Goal: Answer question/provide support

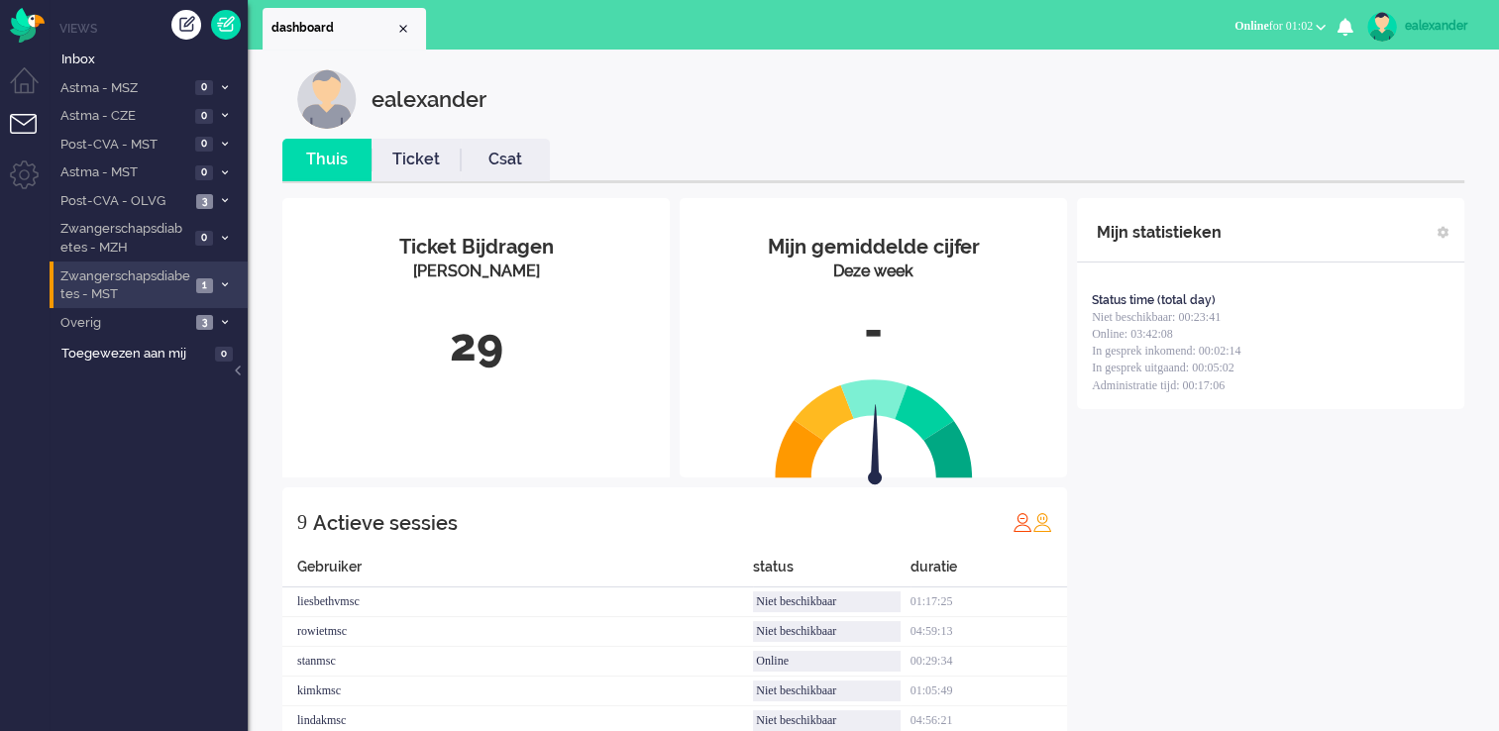
click at [222, 286] on icon at bounding box center [225, 284] width 6 height 7
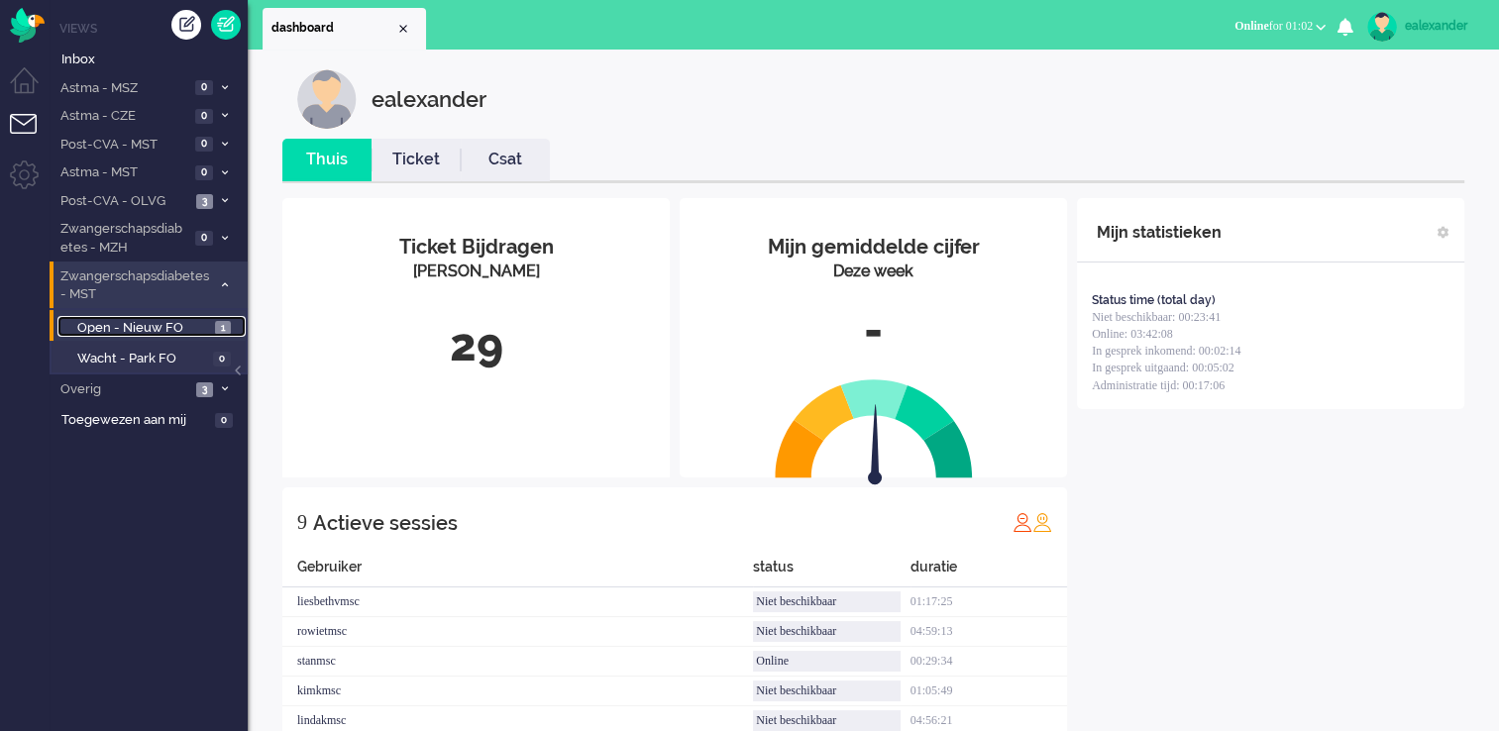
click at [213, 328] on link "Open - Nieuw FO 1" at bounding box center [151, 327] width 188 height 22
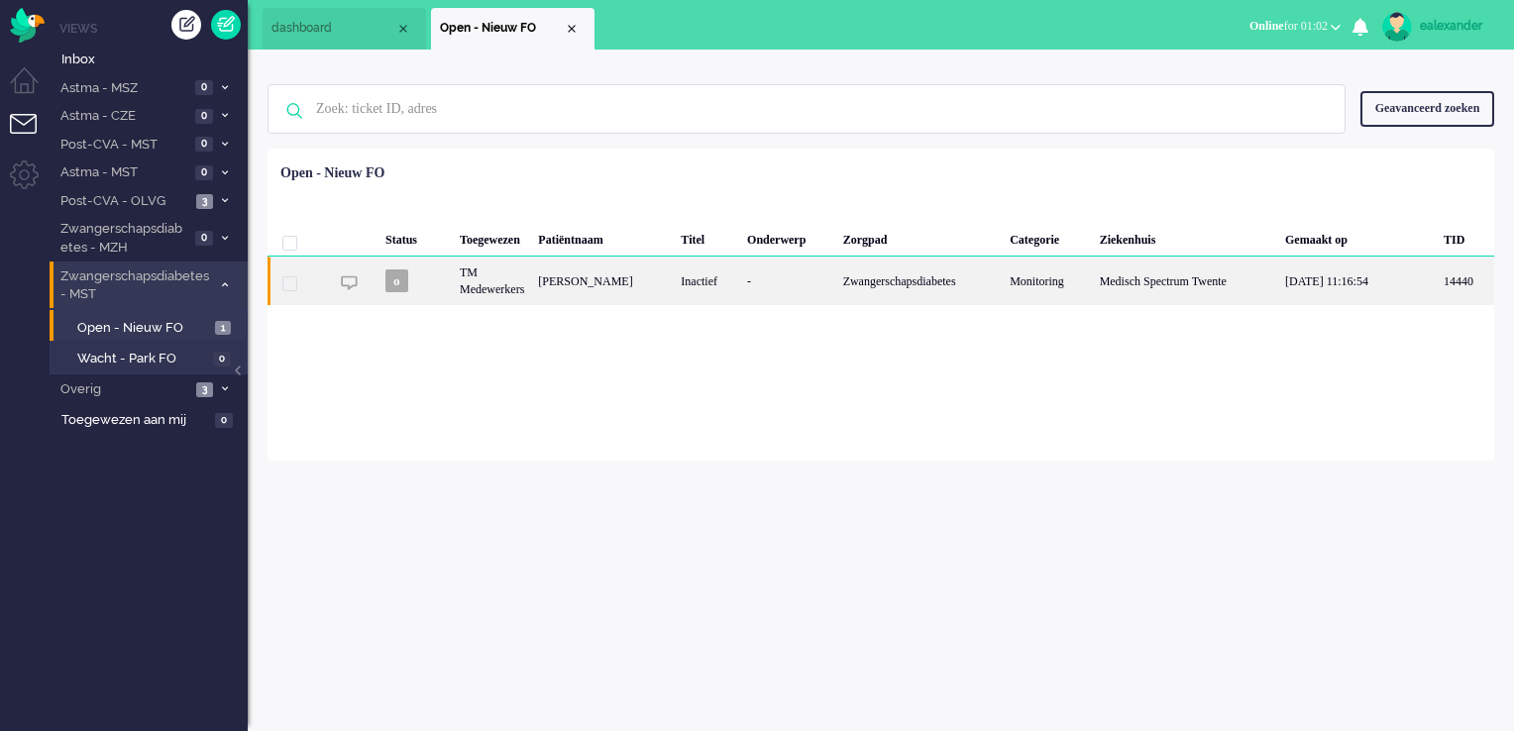
click at [781, 289] on div "-" at bounding box center [788, 281] width 96 height 49
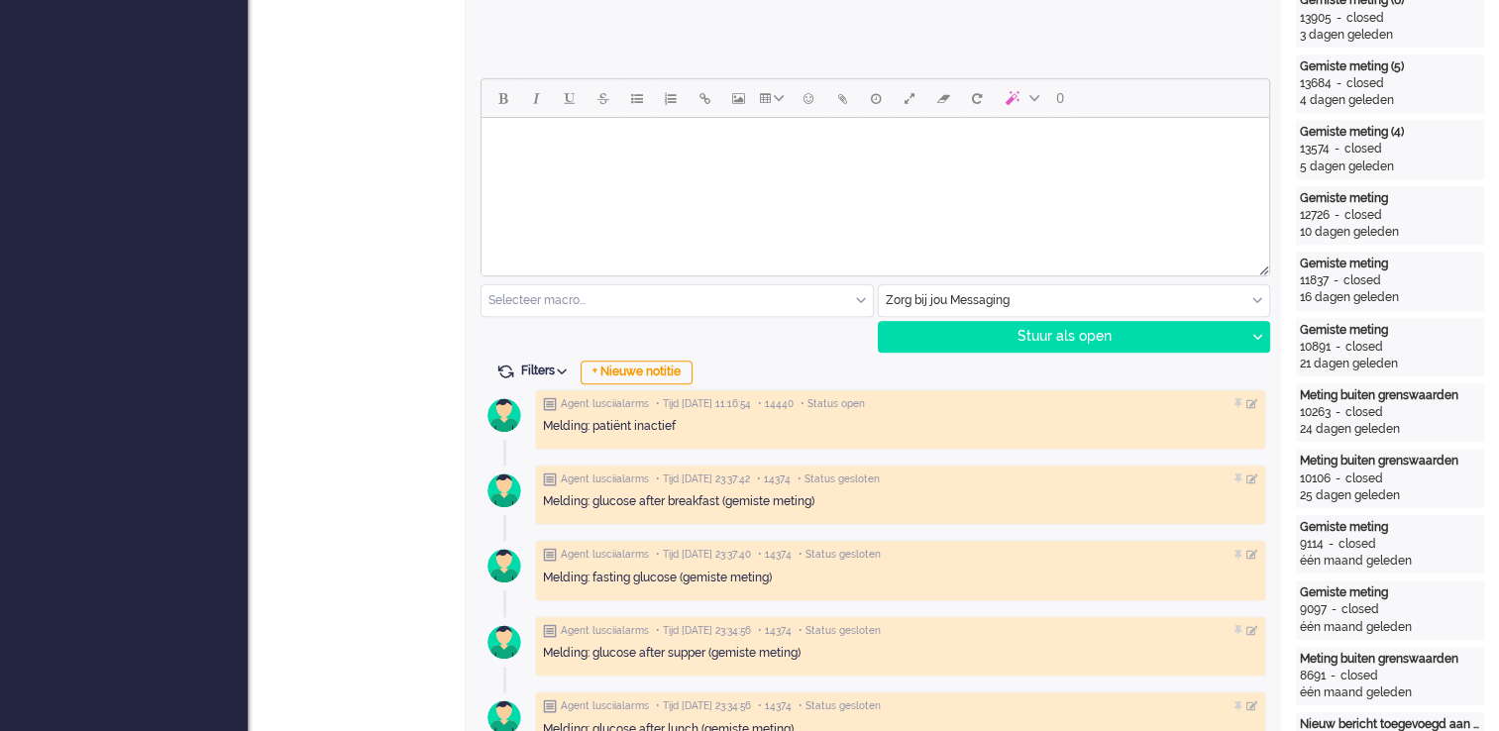
scroll to position [913, 0]
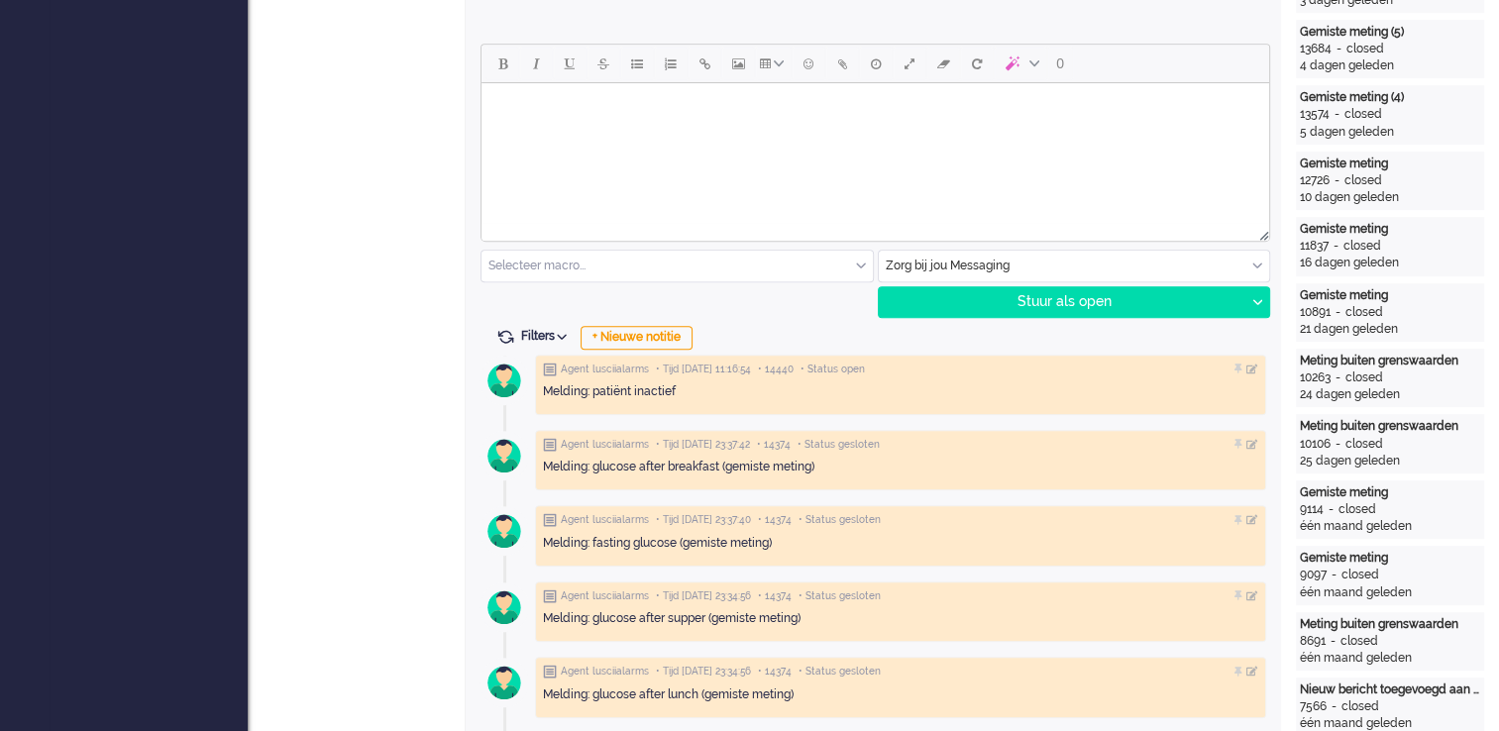
click at [623, 134] on html at bounding box center [876, 108] width 788 height 51
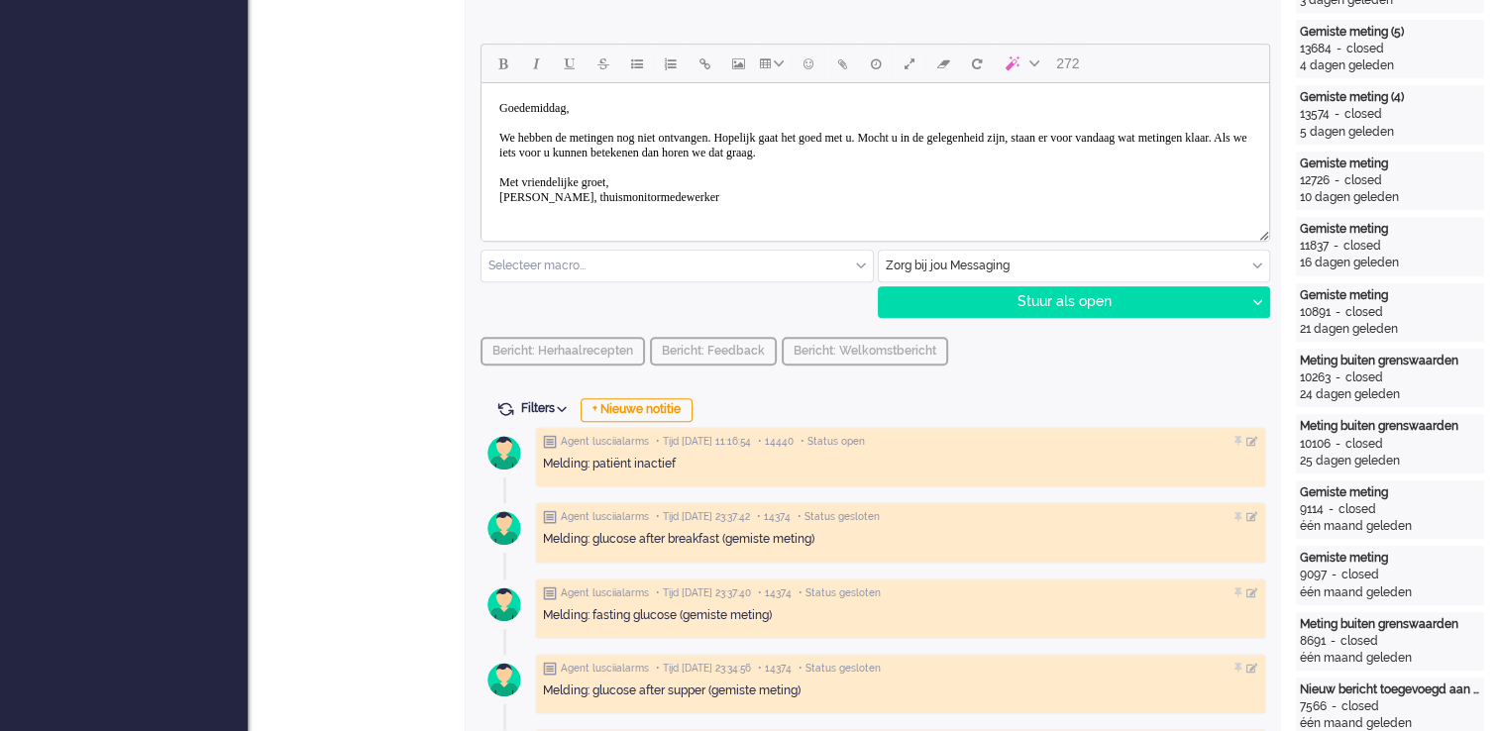
drag, startPoint x: 677, startPoint y: 158, endPoint x: 721, endPoint y: 147, distance: 45.9
click at [677, 156] on body "Goedemiddag, We hebben de metingen nog niet ontvangen. Hopelijk gaat het goed m…" at bounding box center [876, 153] width 772 height 124
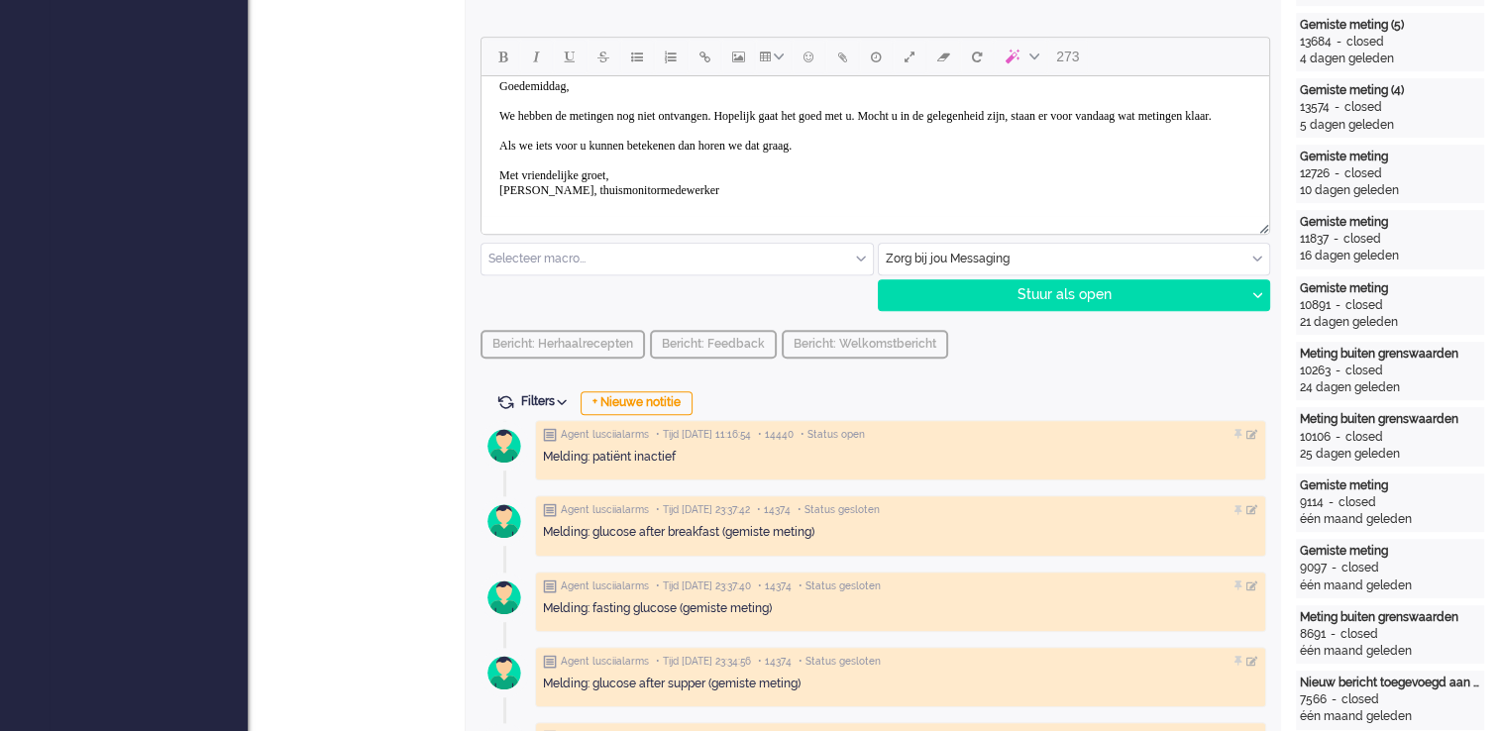
scroll to position [814, 0]
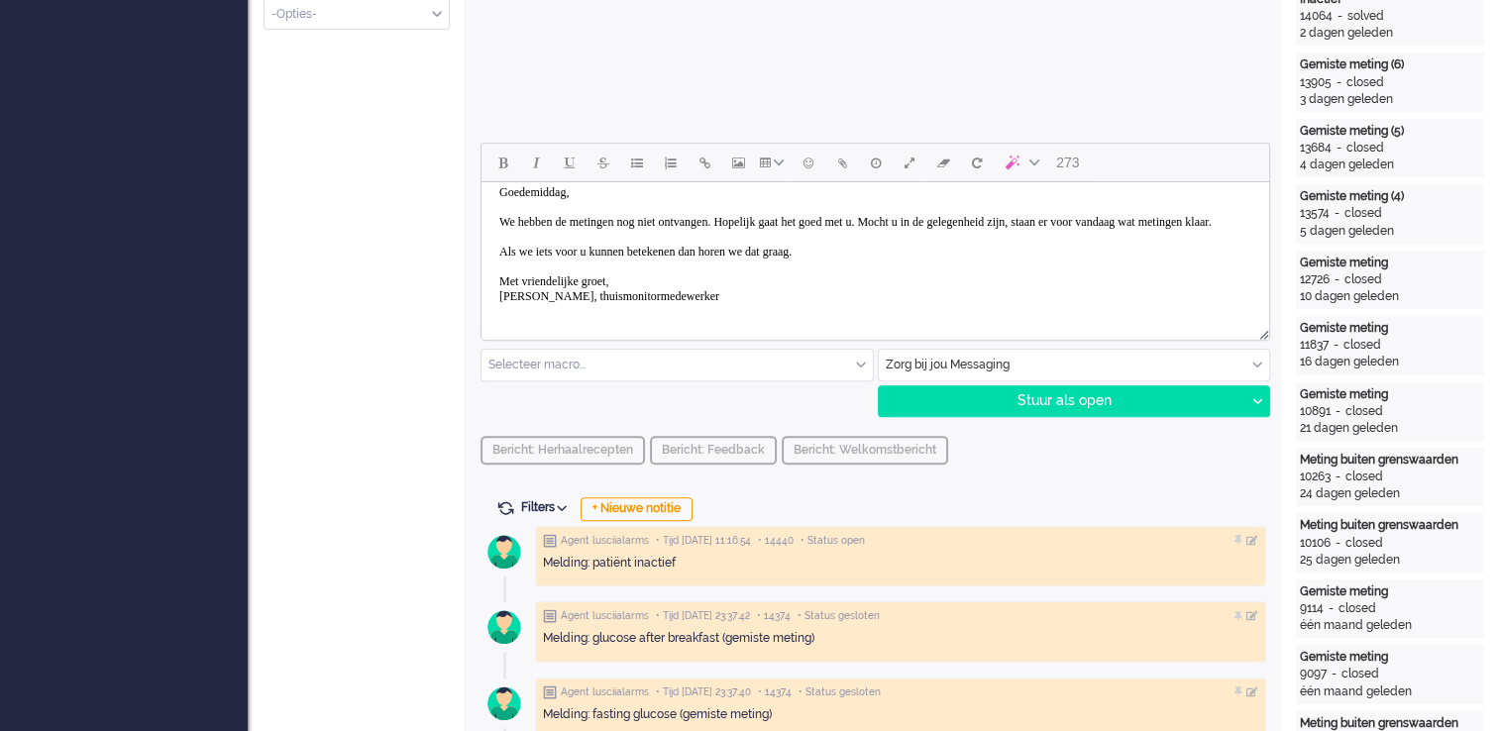
click at [957, 212] on body "Goedemiddag, We hebben de metingen nog niet ontvangen. Hopelijk gaat het goed m…" at bounding box center [876, 244] width 772 height 139
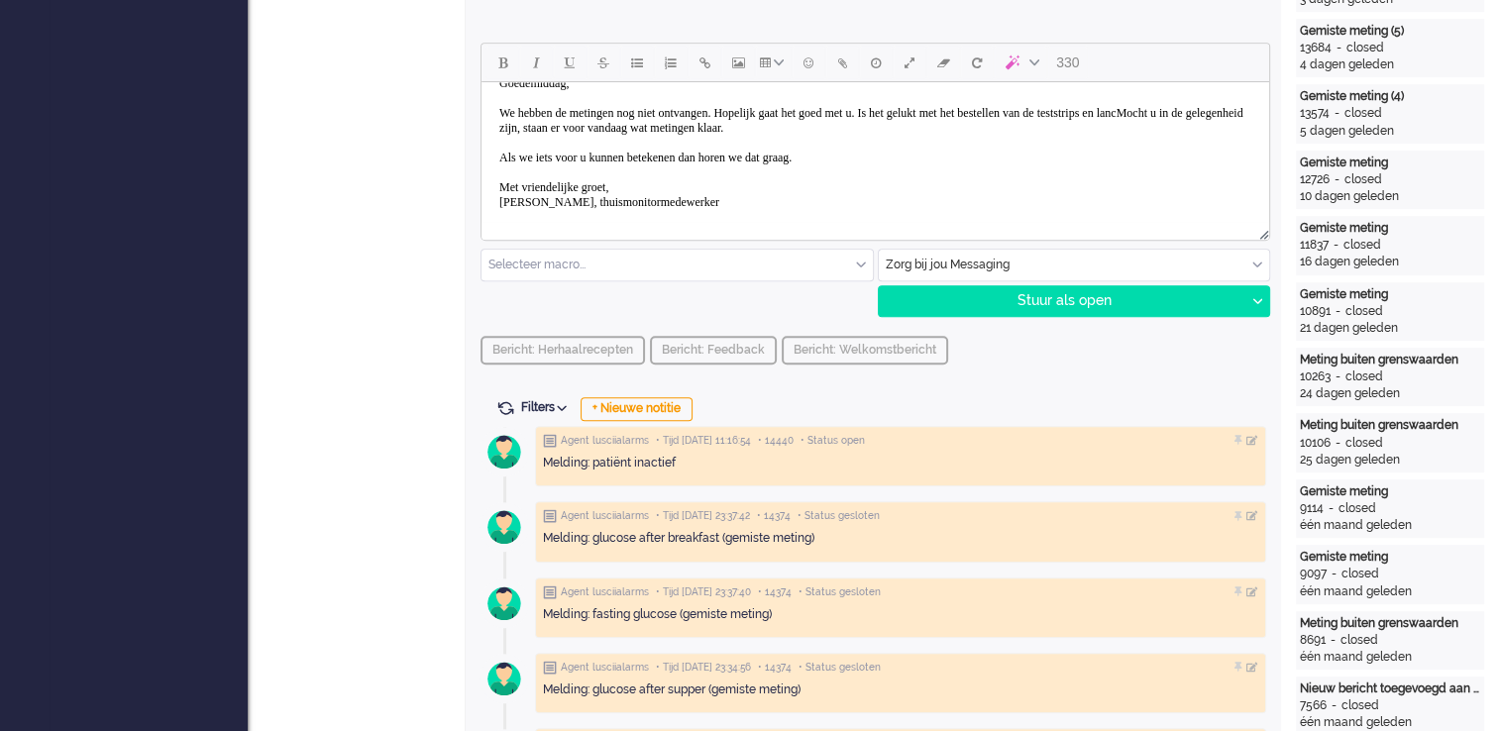
scroll to position [913, 0]
click at [520, 131] on body "Goedemiddag, We hebben de metingen nog niet ontvangen. Hopelijk gaat het goed m…" at bounding box center [876, 144] width 772 height 154
click at [1045, 307] on div "Stuur als open" at bounding box center [1062, 302] width 367 height 30
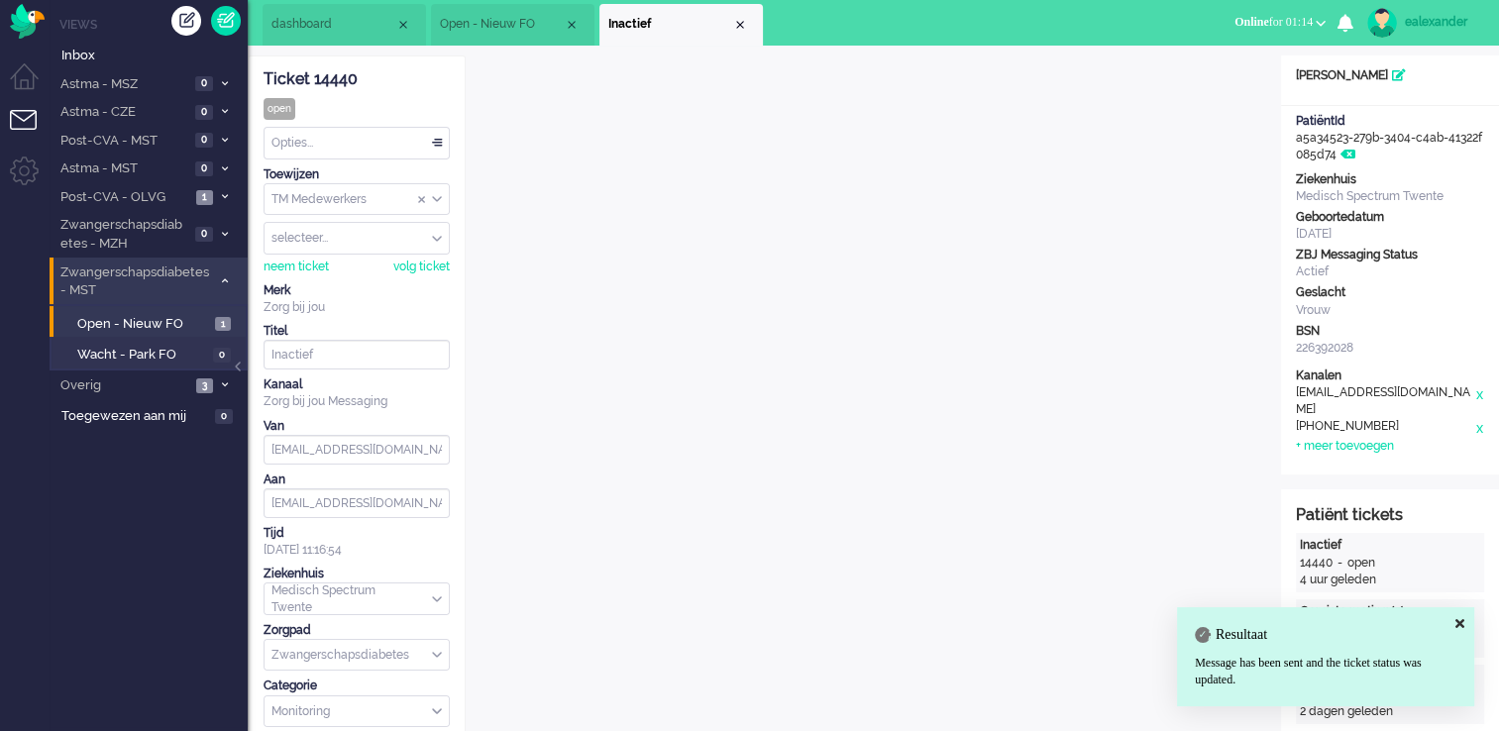
scroll to position [0, 0]
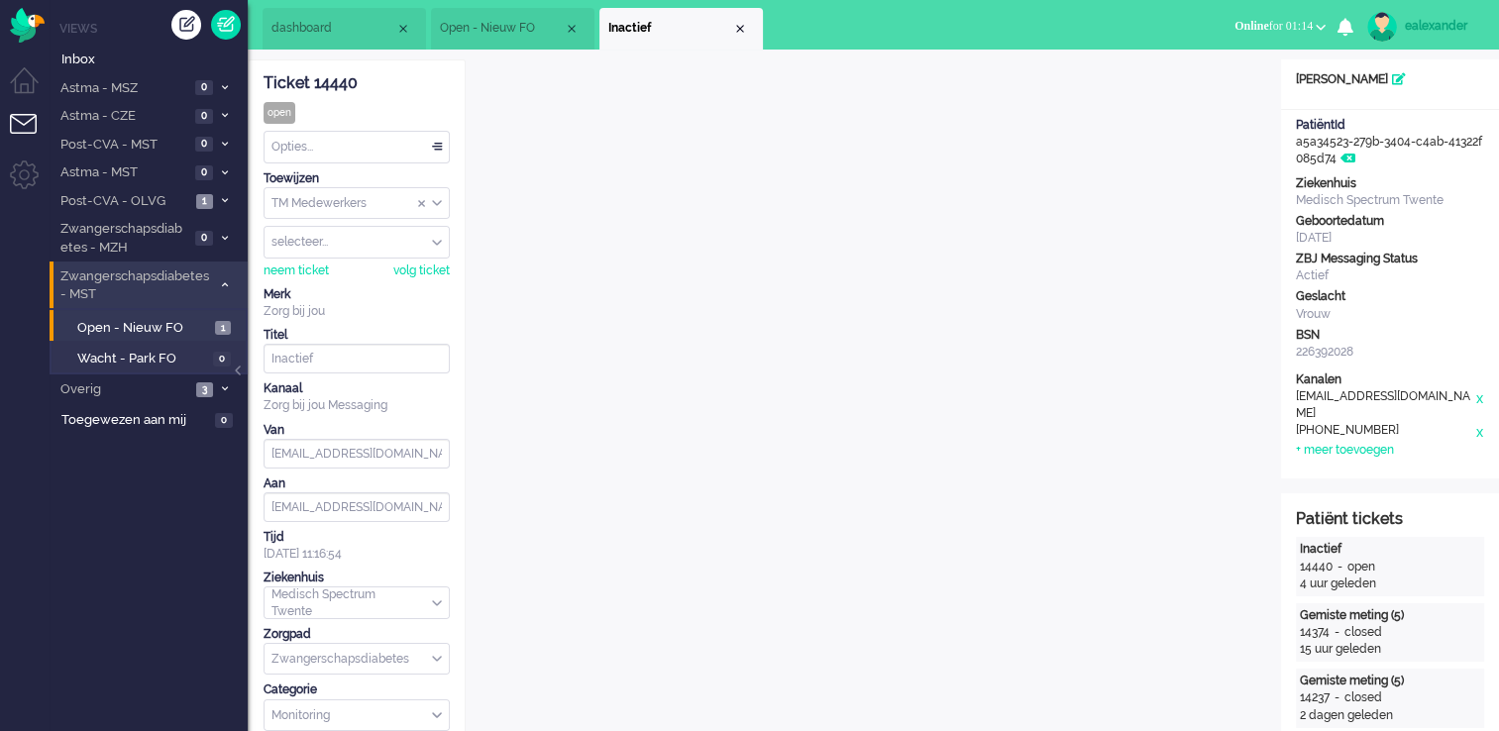
click at [426, 149] on div "Opties..." at bounding box center [357, 147] width 184 height 31
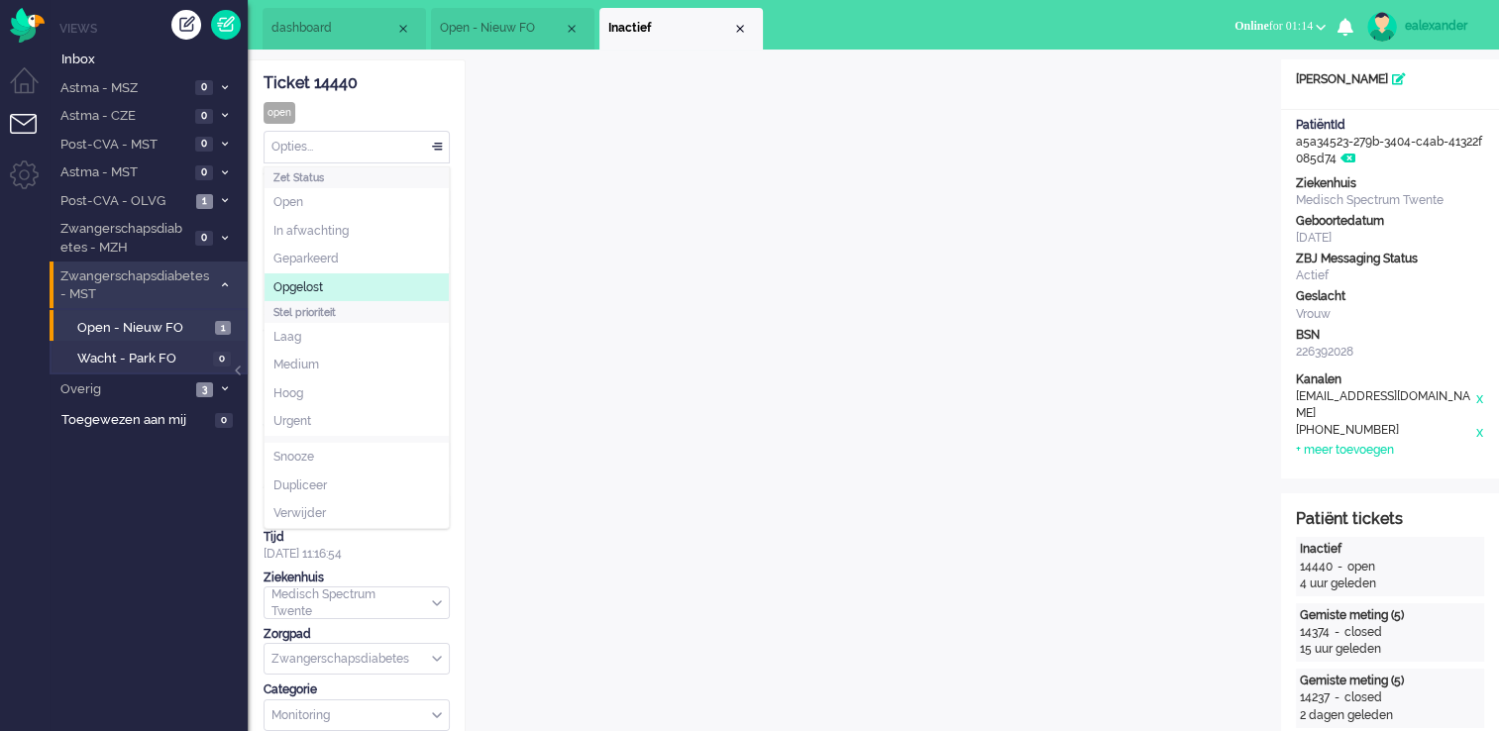
click at [383, 285] on li "Opgelost" at bounding box center [357, 288] width 184 height 29
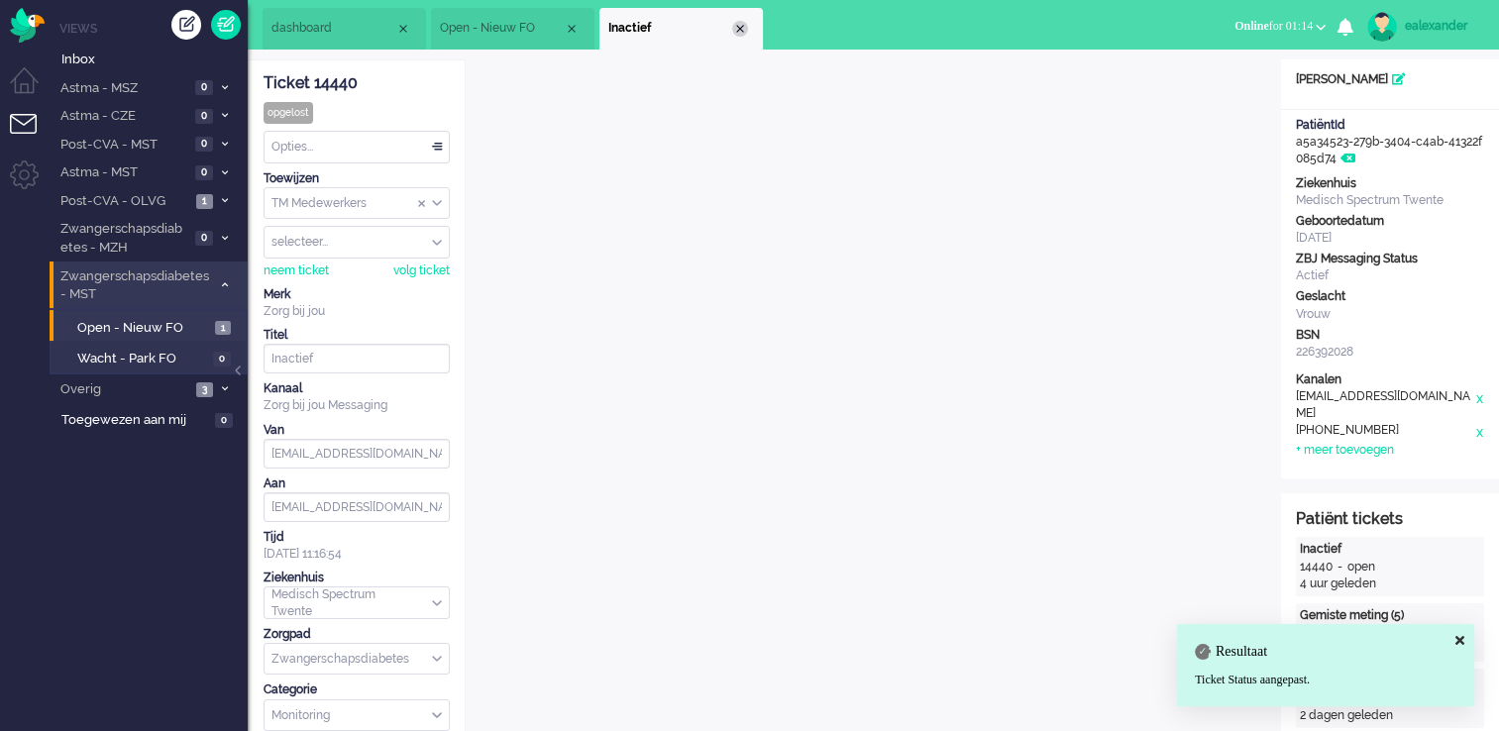
click at [739, 24] on div "Close tab" at bounding box center [740, 29] width 16 height 16
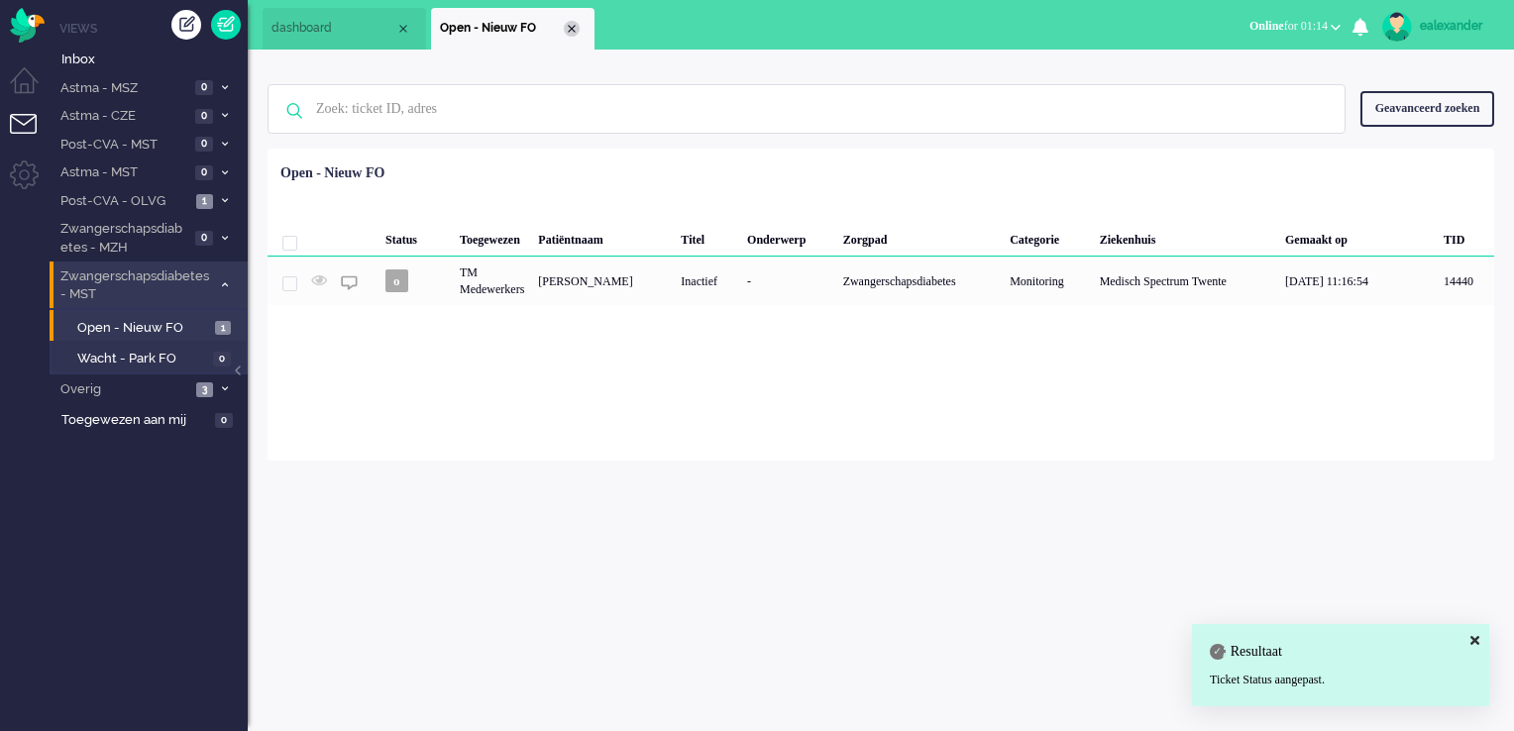
click at [571, 30] on div "Close tab" at bounding box center [572, 29] width 16 height 16
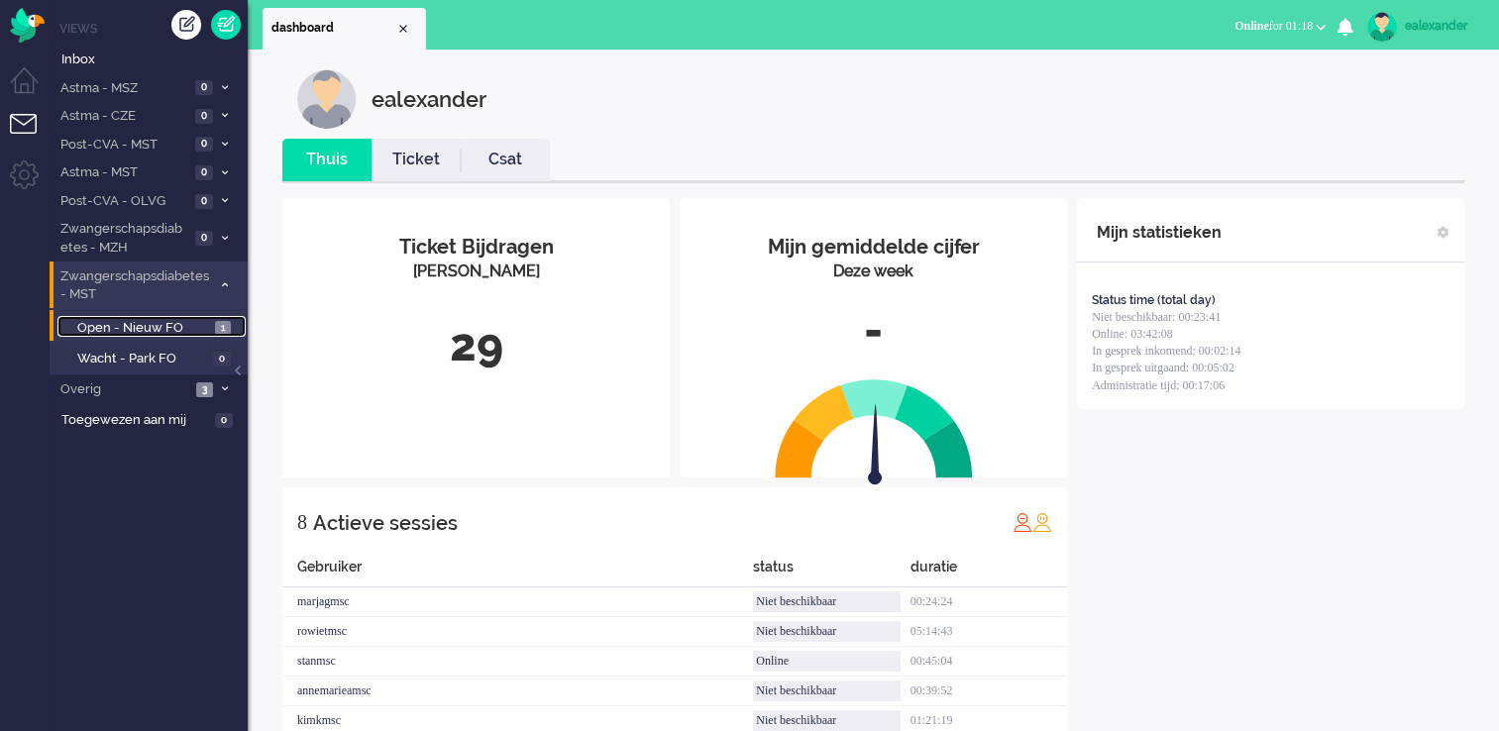
click at [231, 324] on link "Open - Nieuw FO 1" at bounding box center [151, 327] width 188 height 22
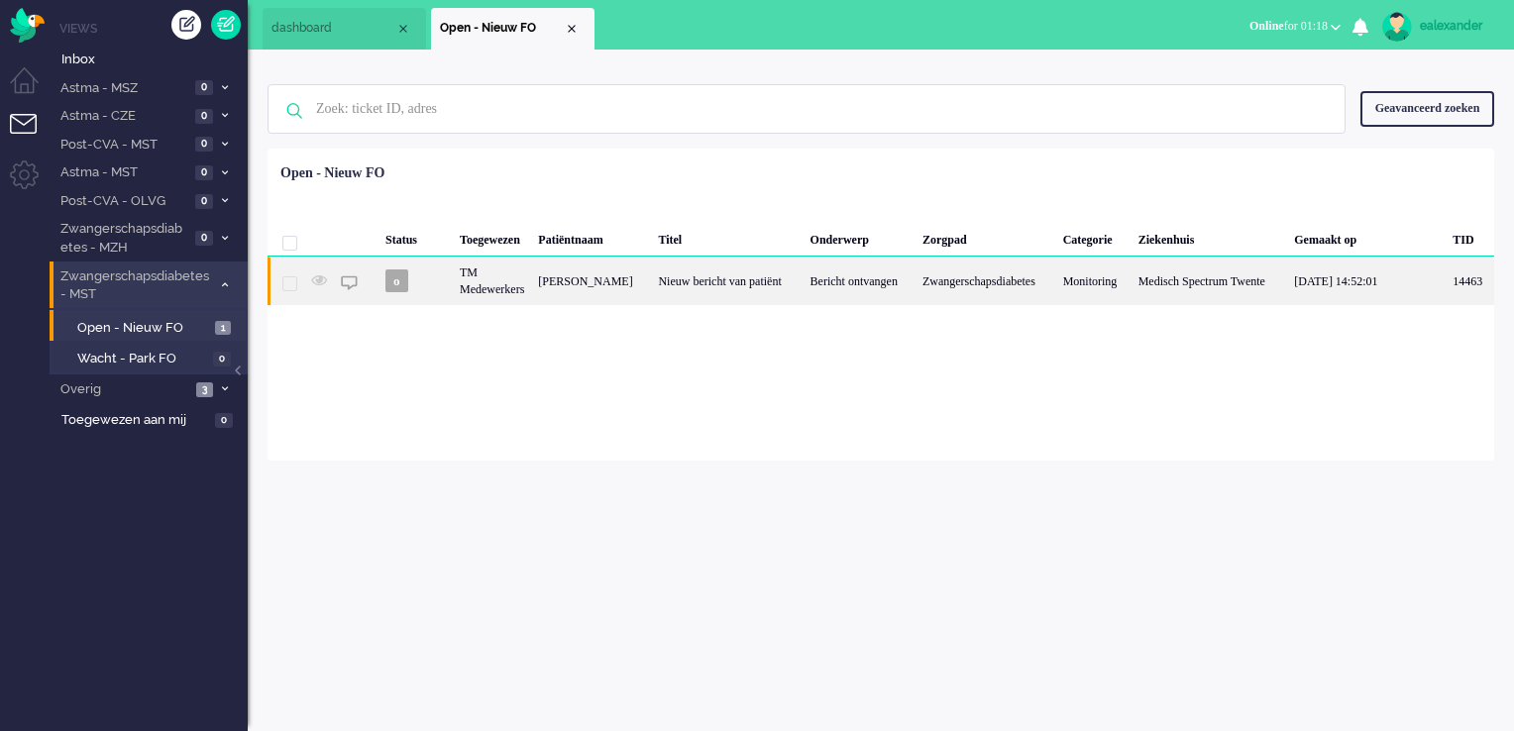
click at [695, 265] on div "Nieuw bericht van patiënt" at bounding box center [727, 281] width 152 height 49
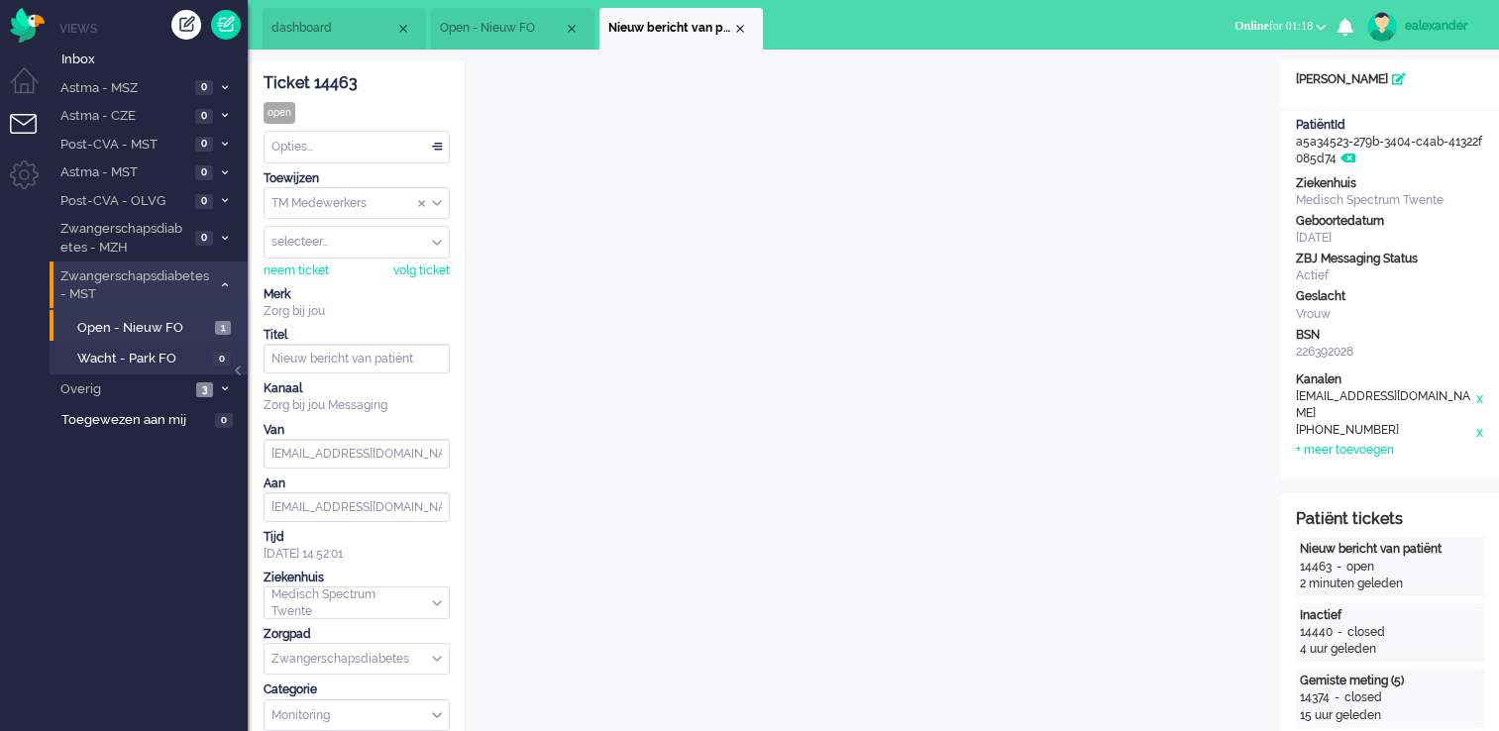
click at [729, 30] on span "Nieuw bericht van patiënt" at bounding box center [670, 28] width 124 height 17
click at [738, 30] on div "Close tab" at bounding box center [740, 29] width 16 height 16
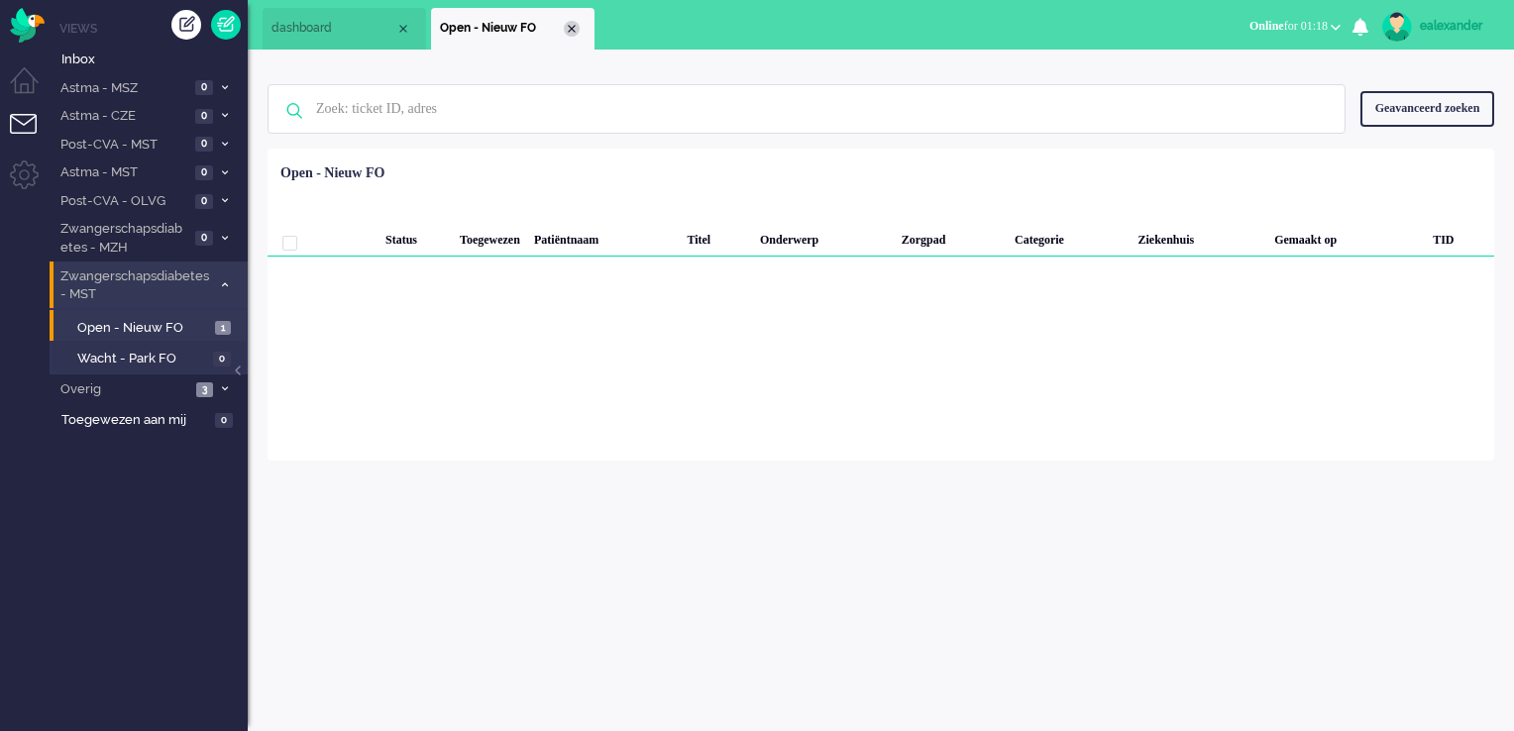
click at [577, 31] on div "Close tab" at bounding box center [572, 29] width 16 height 16
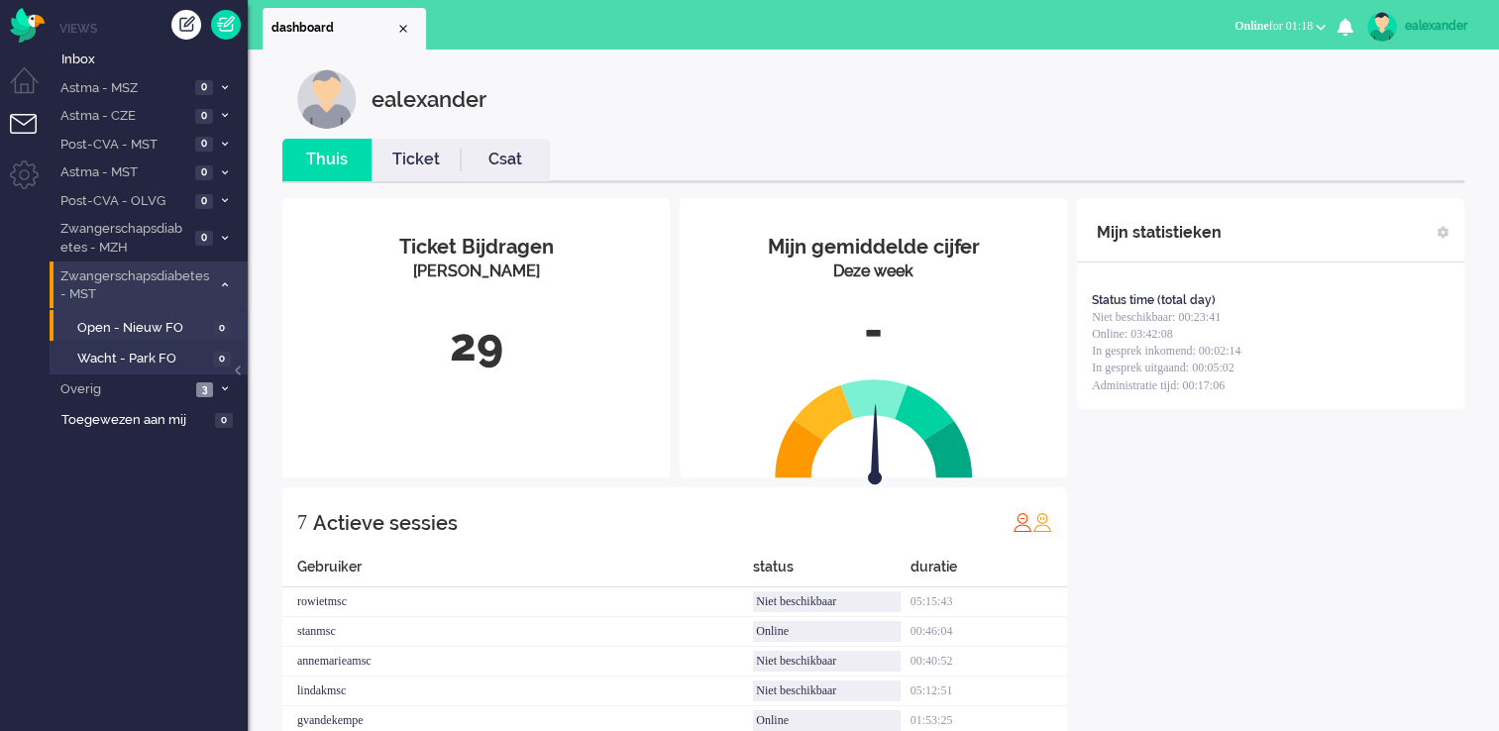
click at [1456, 16] on div "ealexander" at bounding box center [1442, 26] width 74 height 20
click at [1077, 26] on ul "dashboard" at bounding box center [680, 25] width 835 height 50
click at [413, 164] on link "Ticket" at bounding box center [416, 160] width 89 height 23
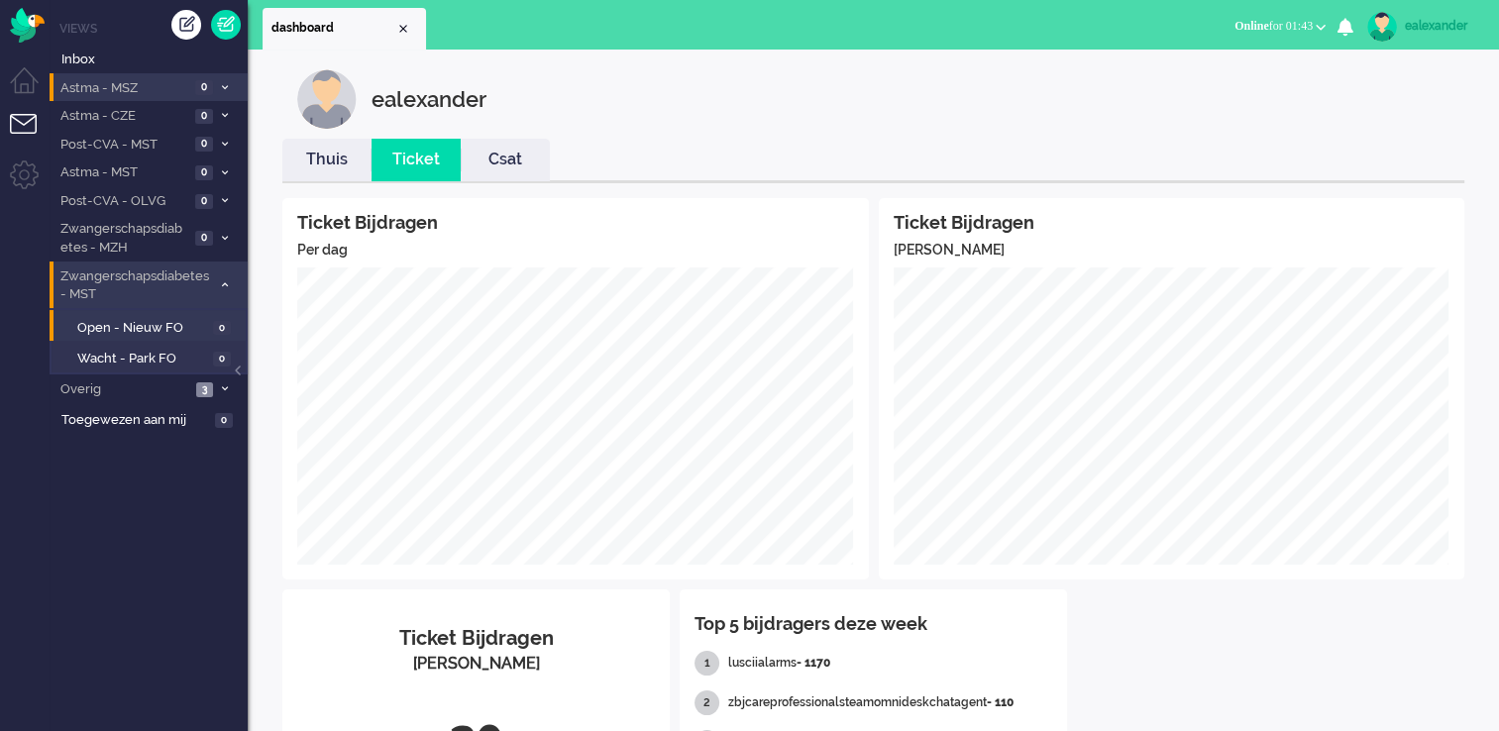
click at [173, 87] on span "Astma - MSZ" at bounding box center [123, 88] width 132 height 19
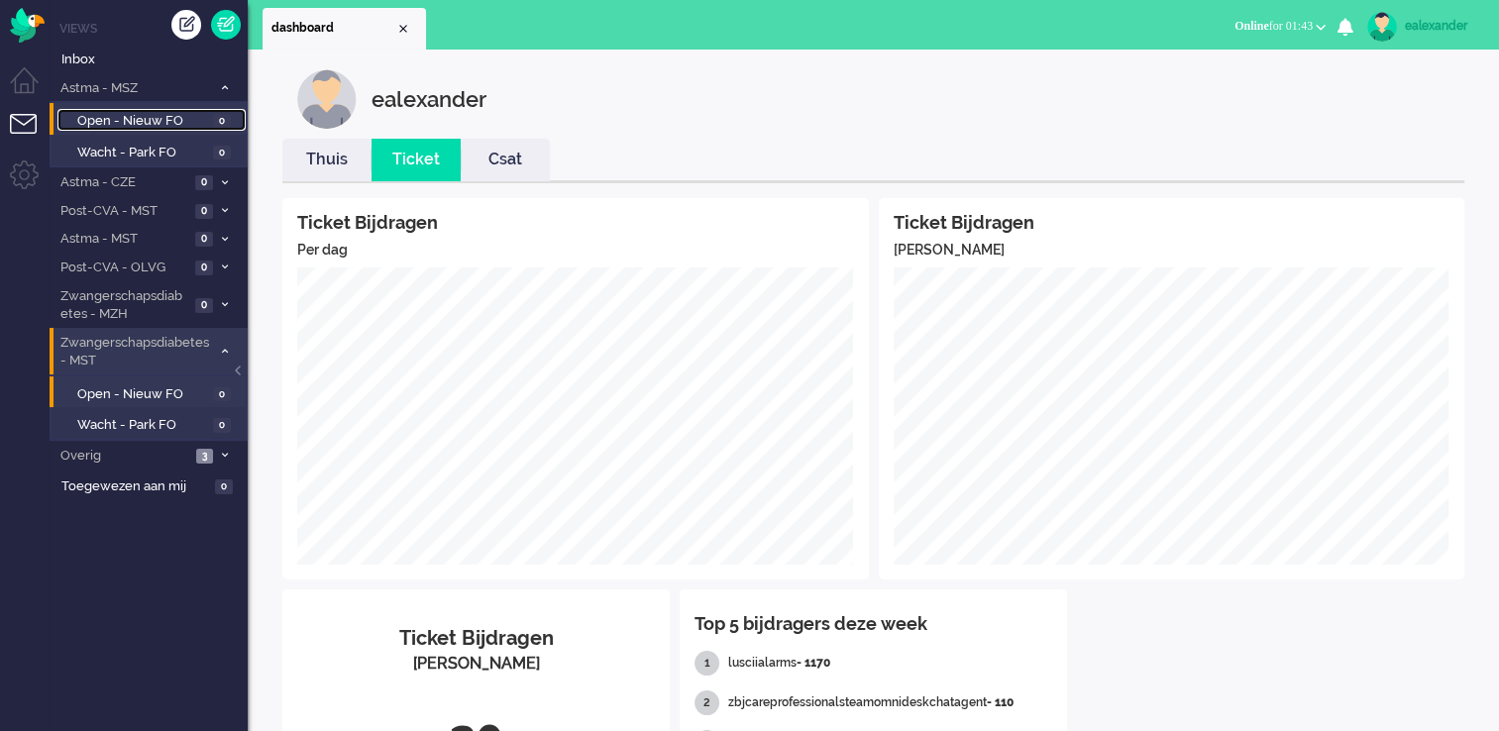
click at [168, 118] on span "Open - Nieuw FO" at bounding box center [142, 121] width 131 height 19
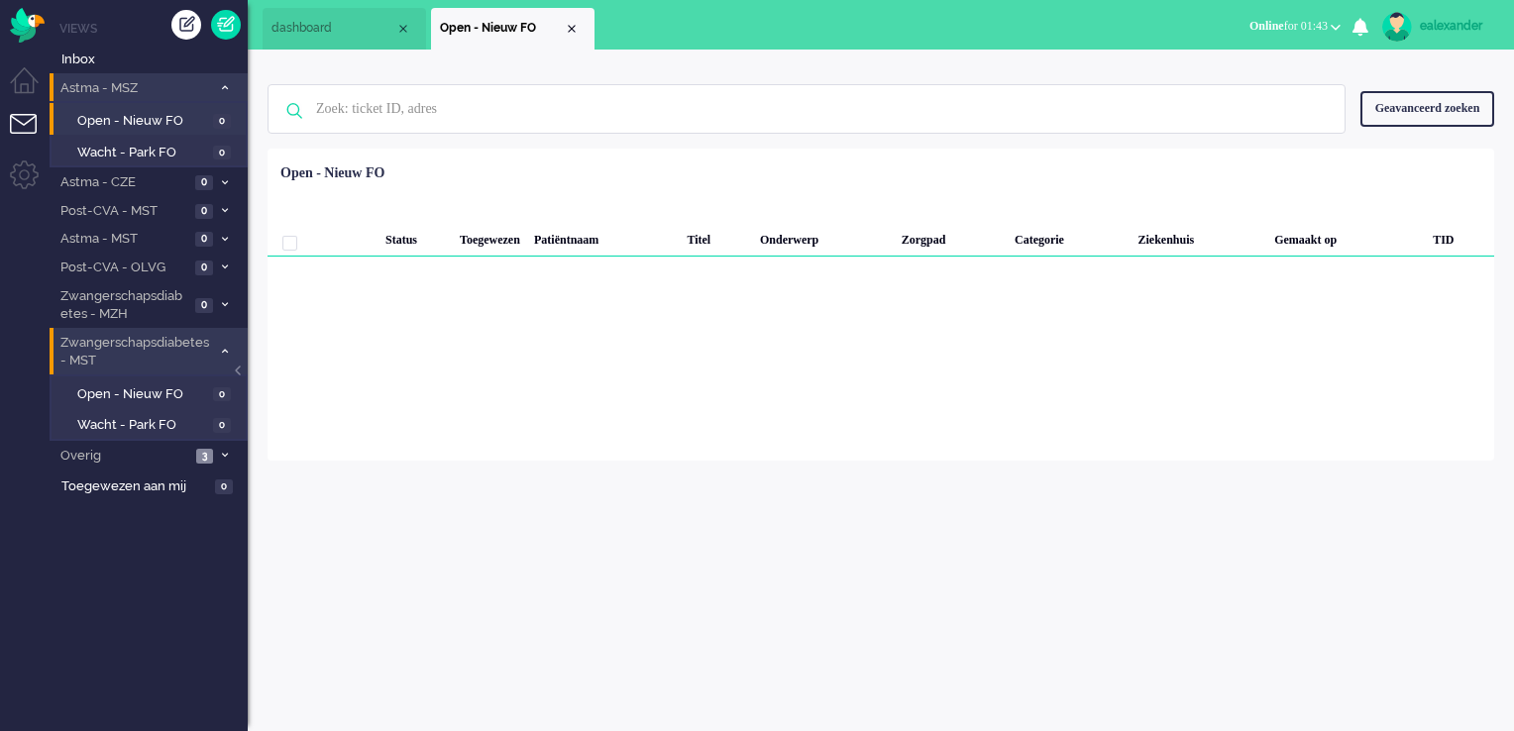
click at [174, 81] on span "Astma - MSZ" at bounding box center [134, 88] width 154 height 19
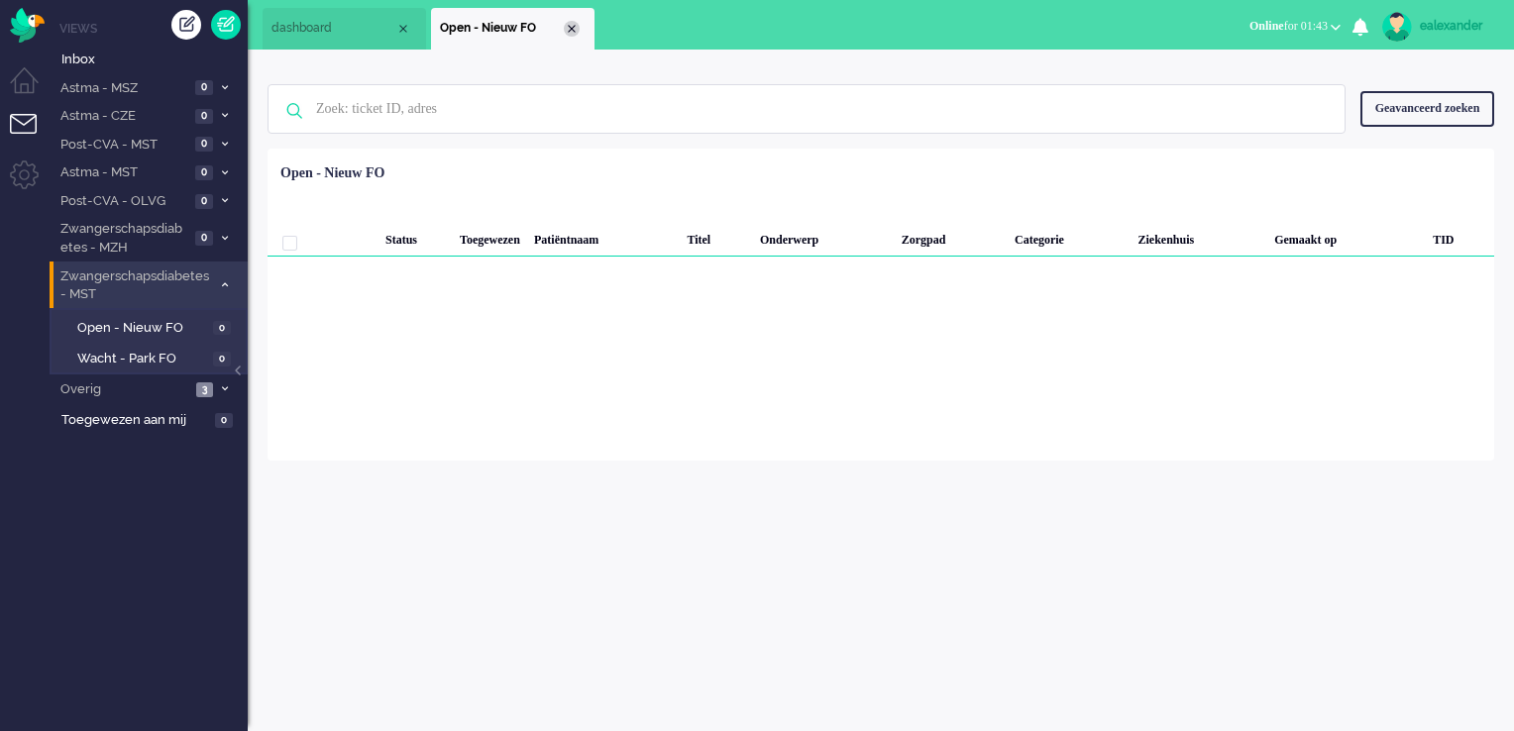
click at [576, 31] on div "Close tab" at bounding box center [572, 29] width 16 height 16
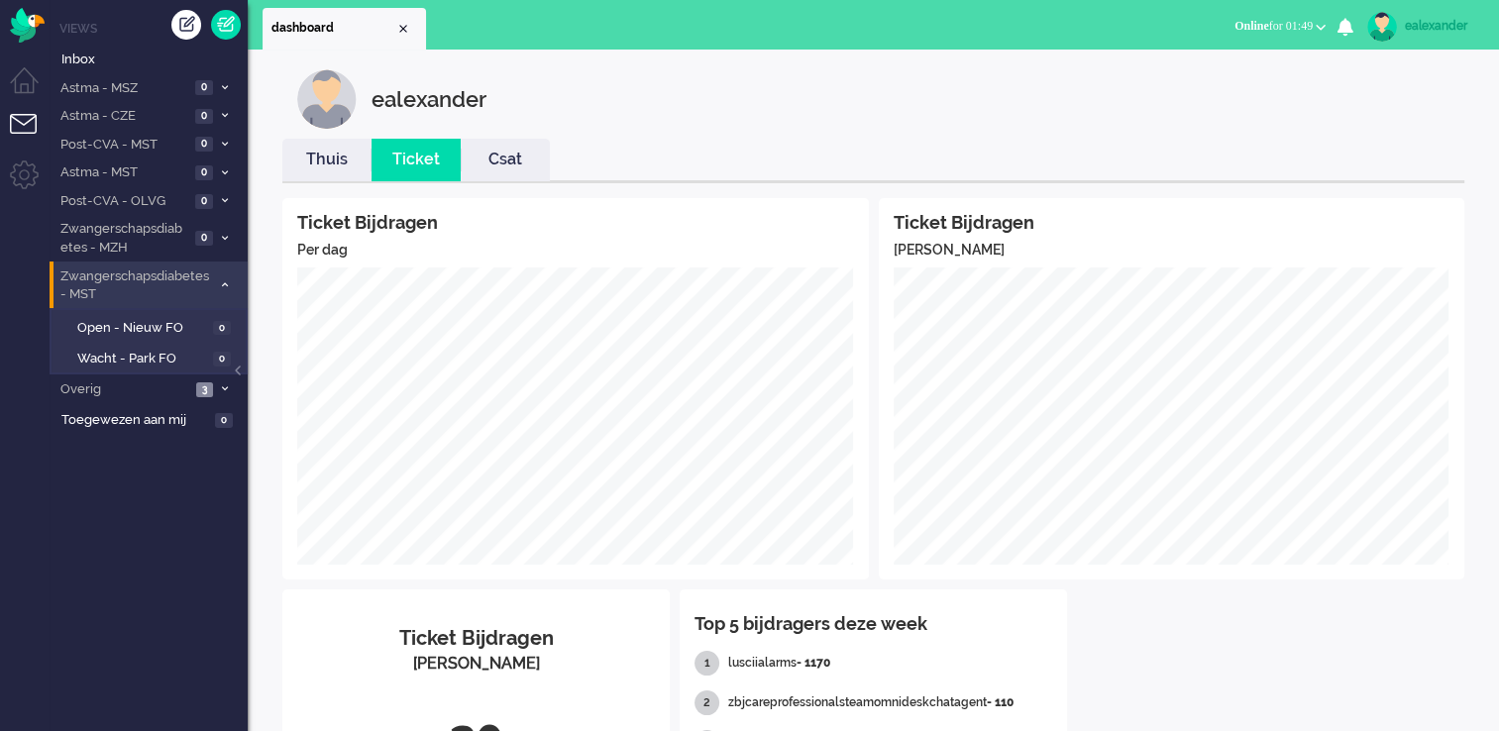
click at [1255, 22] on span "Online for 01:49" at bounding box center [1274, 26] width 78 height 14
click at [1257, 68] on label "Niet beschikbaar" at bounding box center [1243, 66] width 157 height 17
click at [1304, 26] on span "Niet beschikbaar for 00:12" at bounding box center [1248, 26] width 130 height 14
click at [1268, 82] on label "Online" at bounding box center [1243, 88] width 157 height 17
click at [221, 277] on li "Zwangerschapsdiabetes - MST 0" at bounding box center [149, 285] width 198 height 47
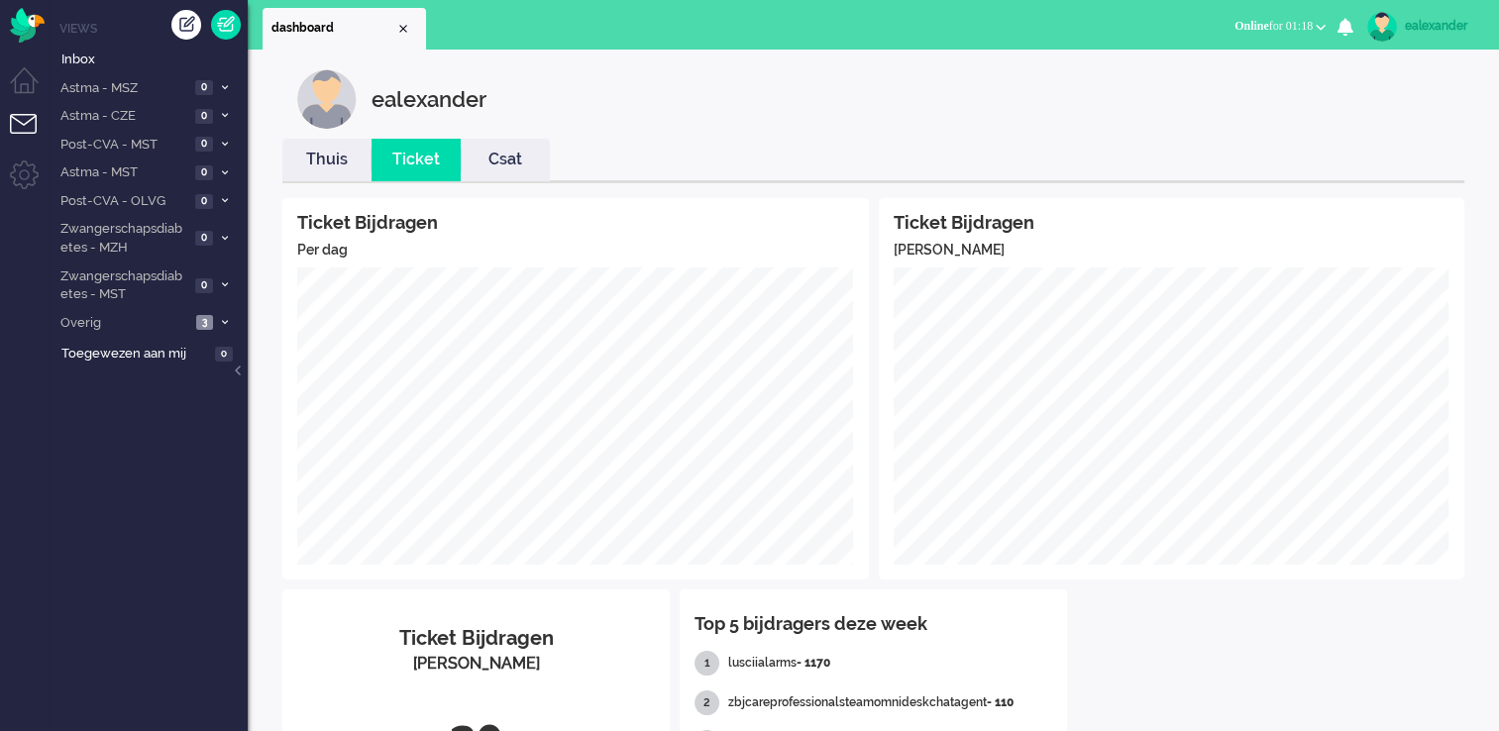
click at [319, 168] on link "Thuis" at bounding box center [326, 160] width 89 height 23
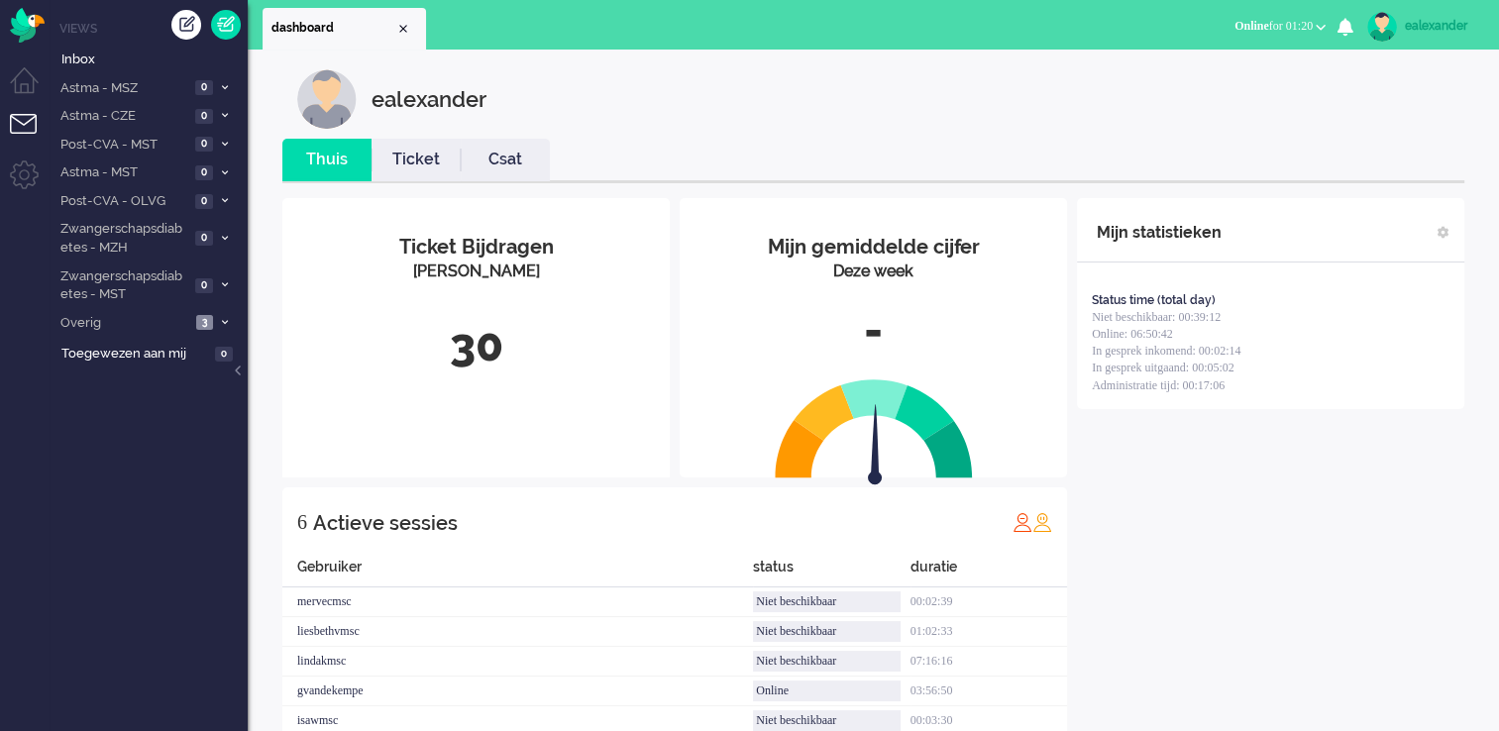
click at [1297, 34] on button "Online for 01:20" at bounding box center [1280, 26] width 115 height 29
click at [1265, 69] on label "Niet beschikbaar" at bounding box center [1243, 66] width 157 height 17
click at [1447, 21] on div "ealexander" at bounding box center [1442, 26] width 74 height 20
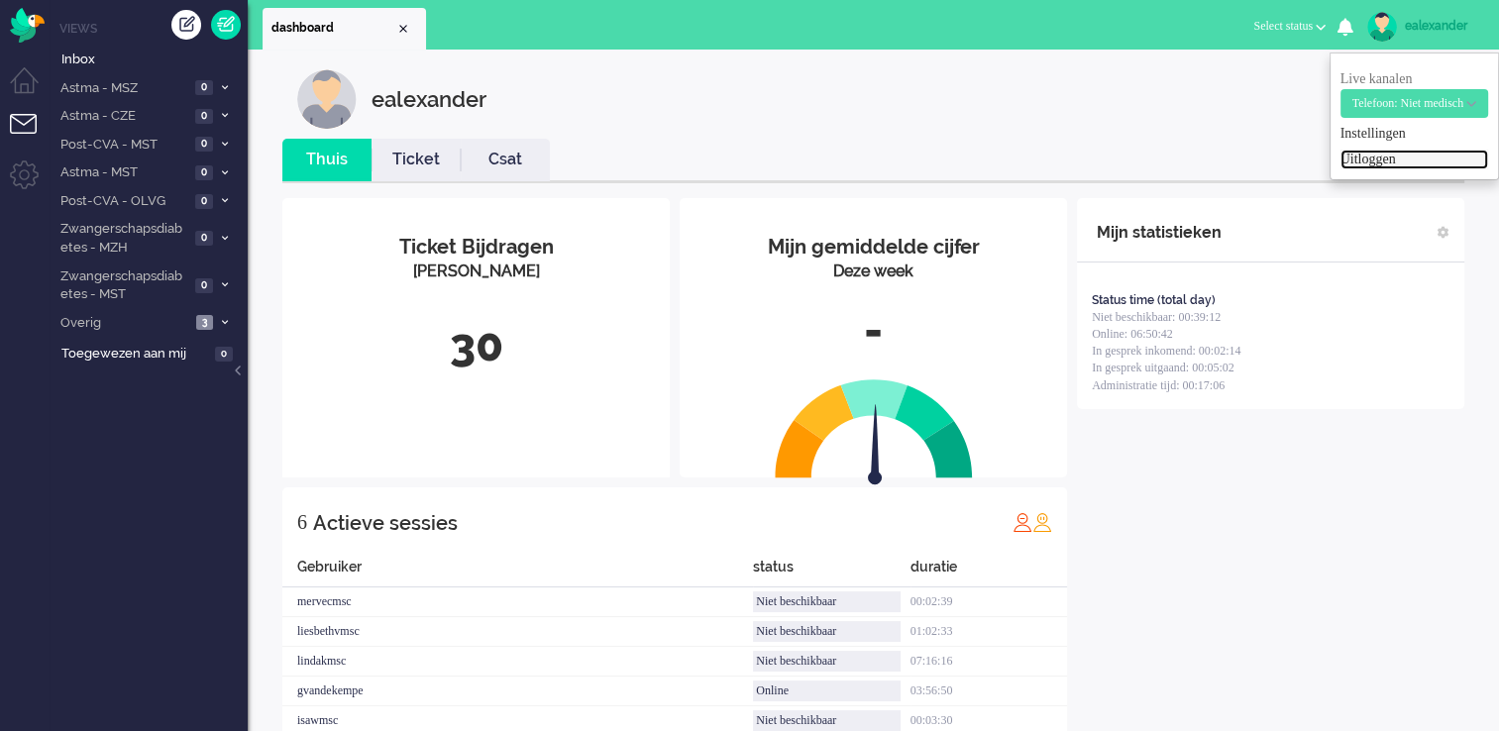
click at [1379, 168] on link "Uitloggen" at bounding box center [1415, 160] width 148 height 20
